Goal: Book appointment/travel/reservation

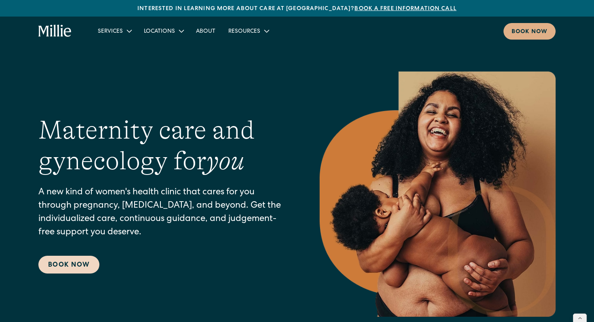
click at [69, 260] on link "Book Now" at bounding box center [68, 265] width 61 height 18
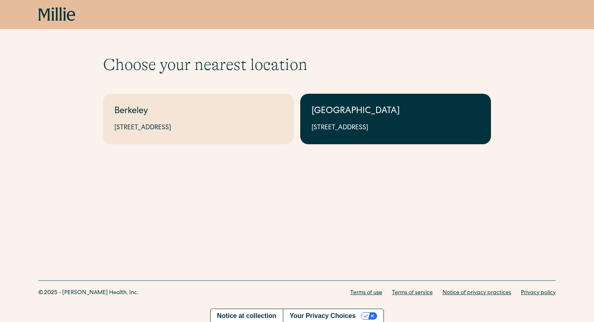
click at [317, 120] on link "South Bay 1471 Saratoga Ave, Suite 101, San Jose, CA 95129" at bounding box center [395, 119] width 191 height 50
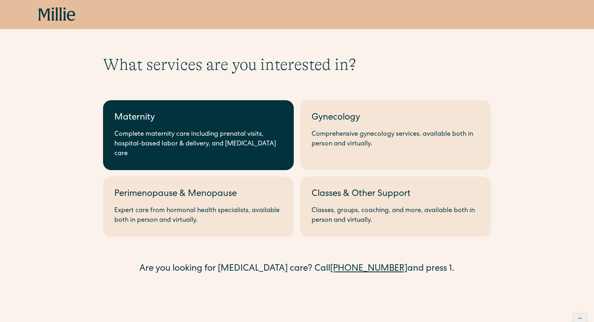
click at [168, 141] on div "Complete maternity care including prenatal visits, hospital-based labor & deliv…" at bounding box center [198, 144] width 168 height 29
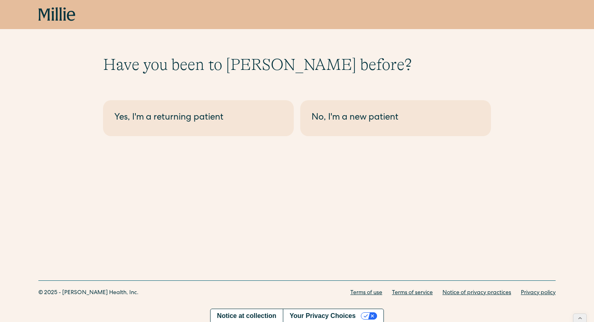
scroll to position [2, 0]
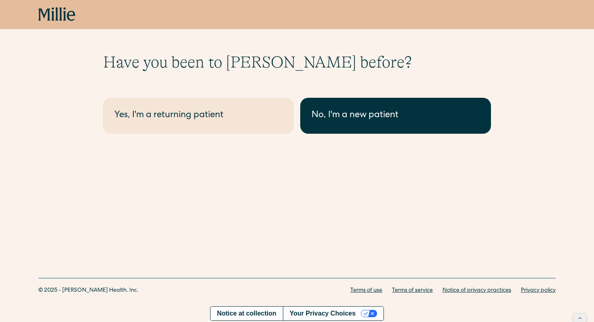
click at [359, 123] on link "No, I'm a new patient" at bounding box center [395, 116] width 191 height 36
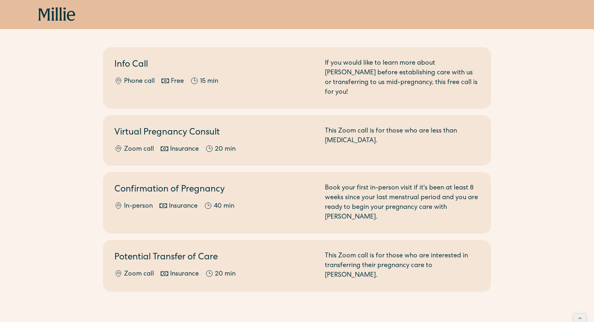
scroll to position [75, 0]
